Goal: Task Accomplishment & Management: Use online tool/utility

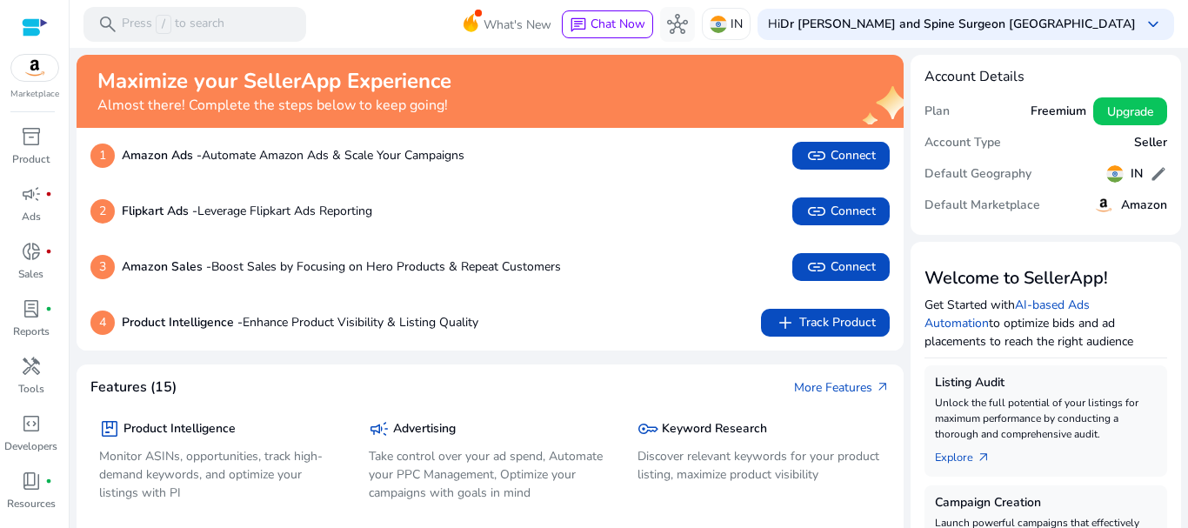
click at [1055, 77] on h4 "Account Details" at bounding box center [1045, 77] width 243 height 17
click at [880, 436] on div "key Keyword Research Discover relevant keywords for your product listing, maxim…" at bounding box center [759, 483] width 261 height 152
